Goal: Task Accomplishment & Management: Manage account settings

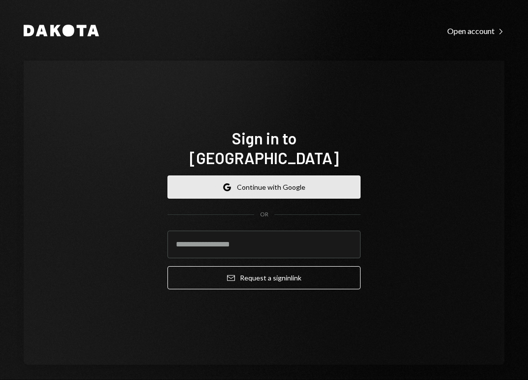
click at [268, 175] on button "Google Continue with Google" at bounding box center [263, 186] width 193 height 23
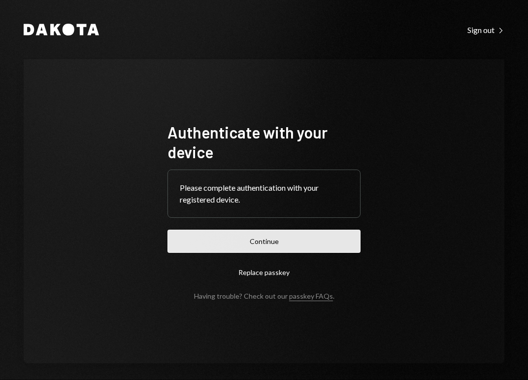
click at [278, 247] on button "Continue" at bounding box center [263, 240] width 193 height 23
